Goal: Complete application form

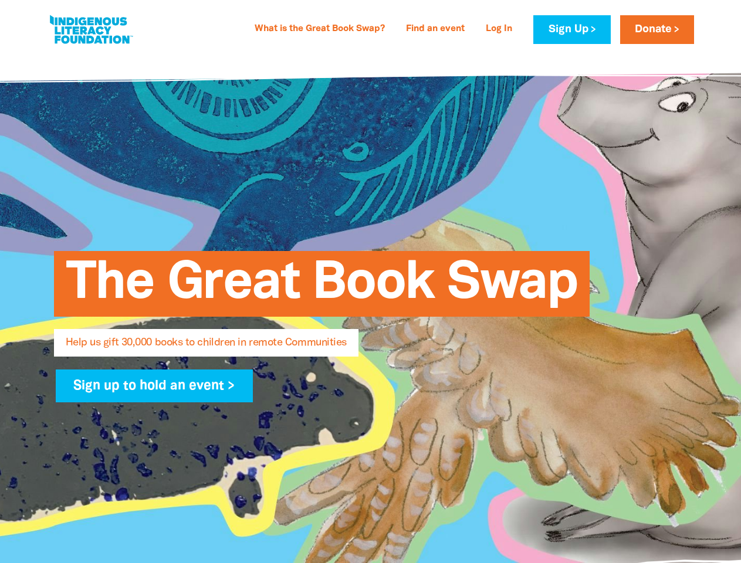
select select "US"
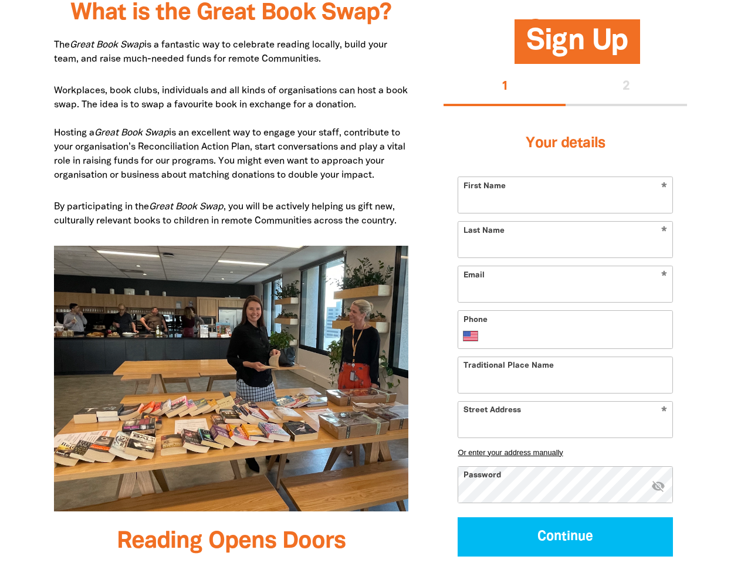
click at [370, 281] on img at bounding box center [231, 379] width 355 height 266
click at [504, 87] on button "1" at bounding box center [504, 88] width 122 height 38
click at [626, 87] on div "1 2" at bounding box center [564, 88] width 243 height 38
click at [565, 452] on button "Or enter your address manually" at bounding box center [564, 451] width 215 height 9
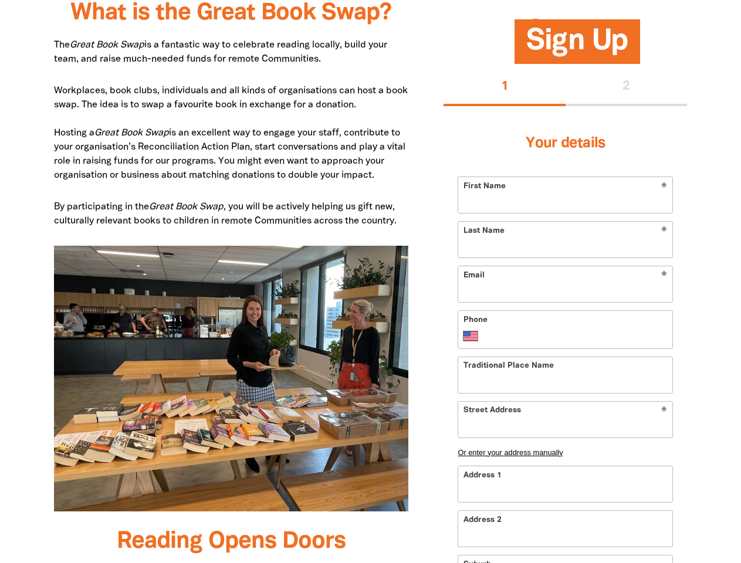
click at [658, 487] on input "Address 1" at bounding box center [565, 484] width 214 height 36
click at [565, 537] on input "Address 2" at bounding box center [565, 529] width 214 height 36
